Goal: Task Accomplishment & Management: Use online tool/utility

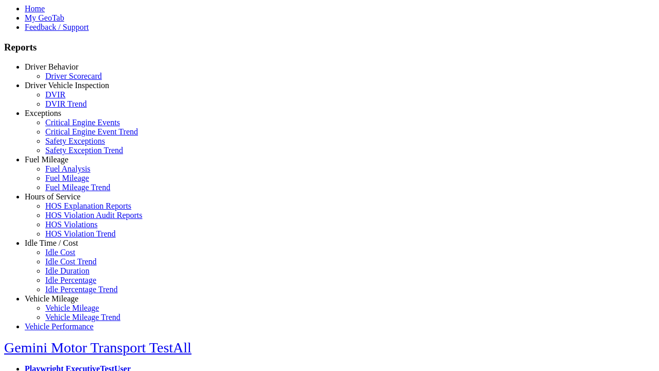
click at [59, 247] on link "Idle Time / Cost" at bounding box center [52, 242] width 54 height 9
click at [67, 256] on link "Idle Cost" at bounding box center [60, 252] width 30 height 9
select select
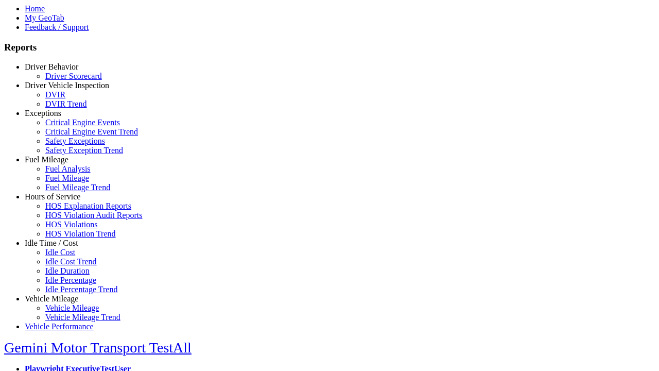
select select
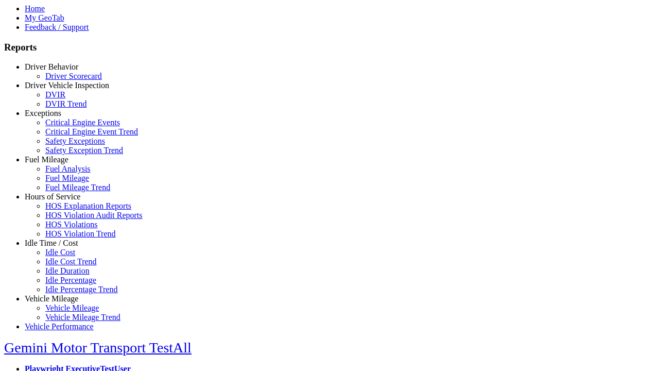
select select
type input "*********"
